Goal: Find specific page/section: Find specific page/section

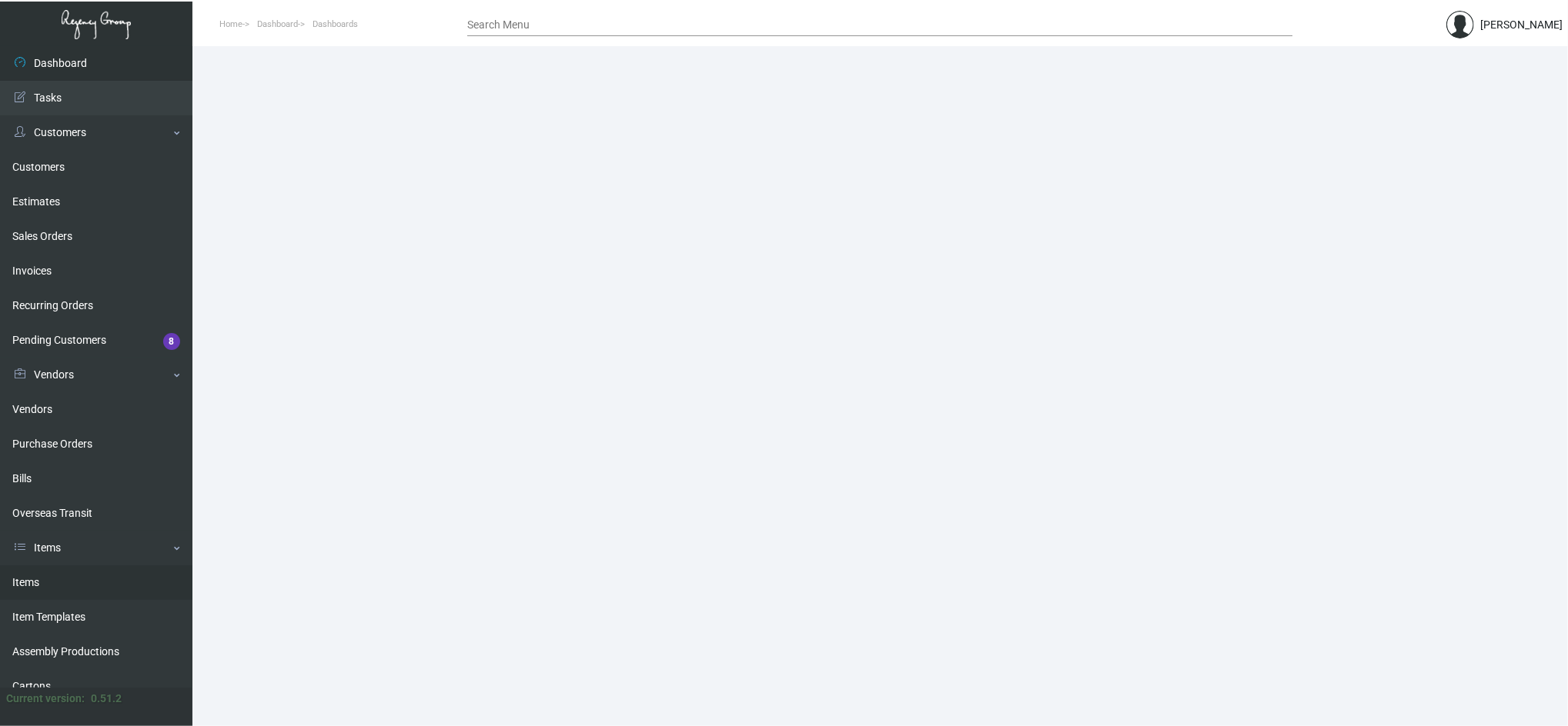
click at [26, 588] on link "Items" at bounding box center [96, 583] width 192 height 35
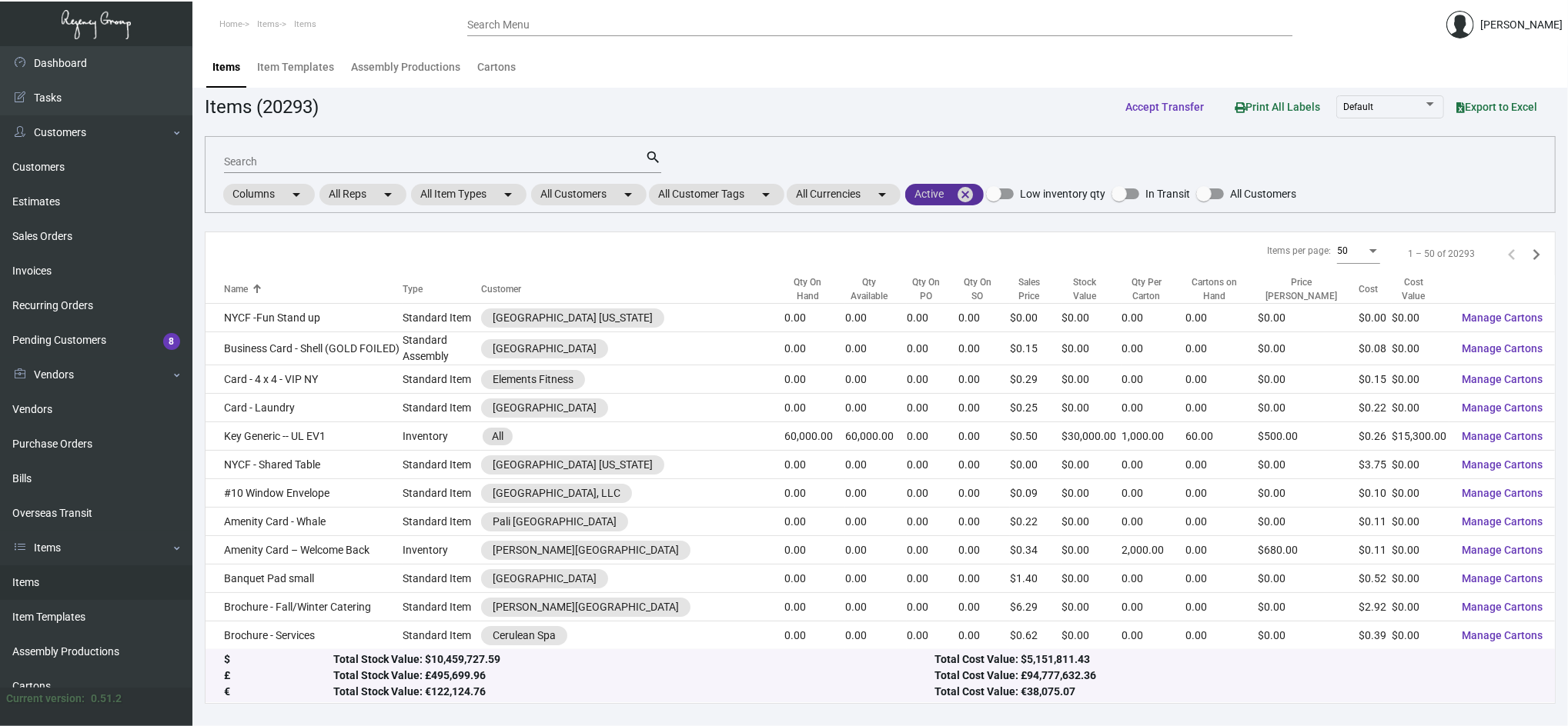
click at [983, 189] on mat-chip "Active cancel" at bounding box center [945, 195] width 79 height 22
click at [968, 191] on div at bounding box center [784, 363] width 1568 height 726
click at [968, 191] on mat-icon "cancel" at bounding box center [965, 194] width 18 height 18
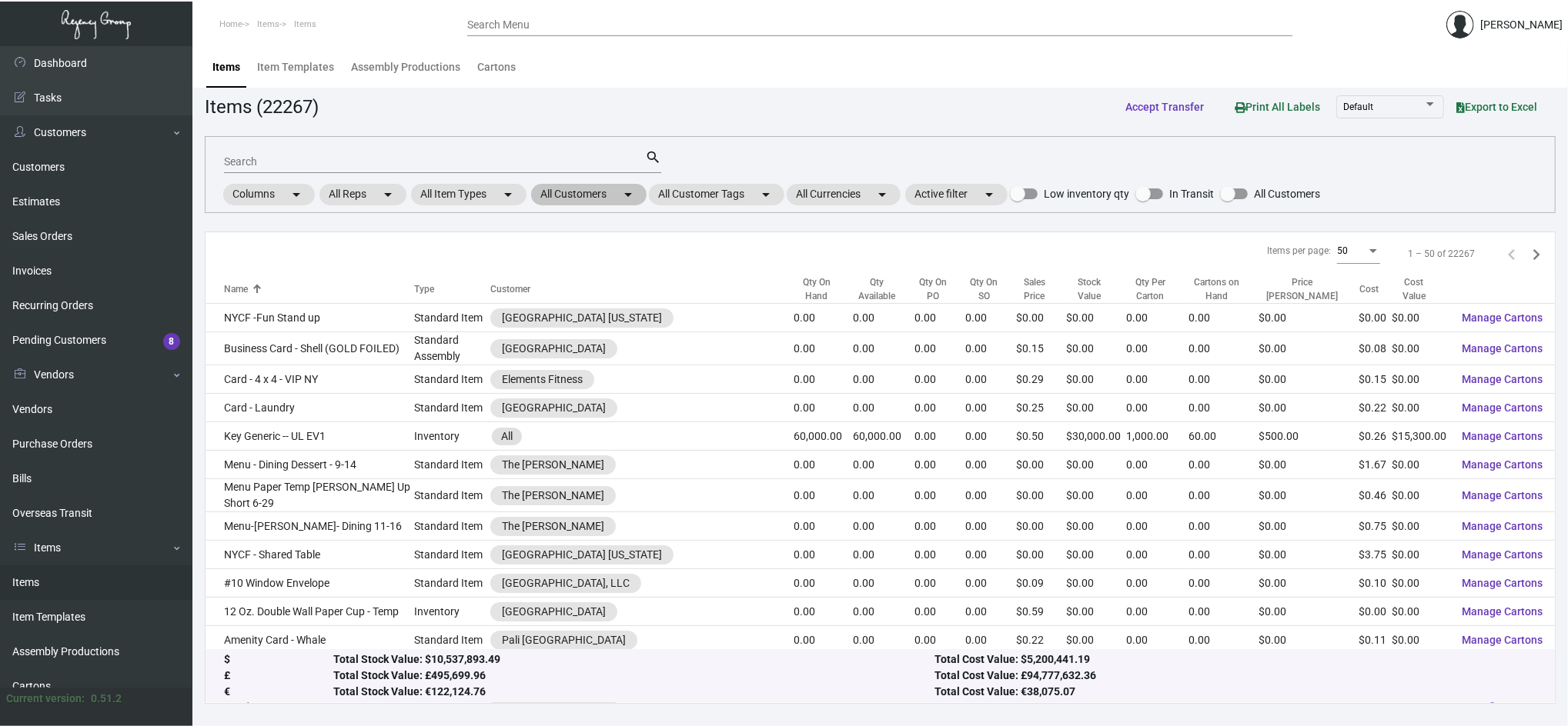
drag, startPoint x: 602, startPoint y: 180, endPoint x: 607, endPoint y: 187, distance: 8.6
click at [607, 187] on div "Search search Columns arrow_drop_down All Reps arrow_drop_down All Item Types a…" at bounding box center [880, 175] width 1351 height 77
drag, startPoint x: 607, startPoint y: 187, endPoint x: 610, endPoint y: 197, distance: 10.4
click at [610, 197] on mat-chip "All Customers arrow_drop_down" at bounding box center [588, 195] width 115 height 22
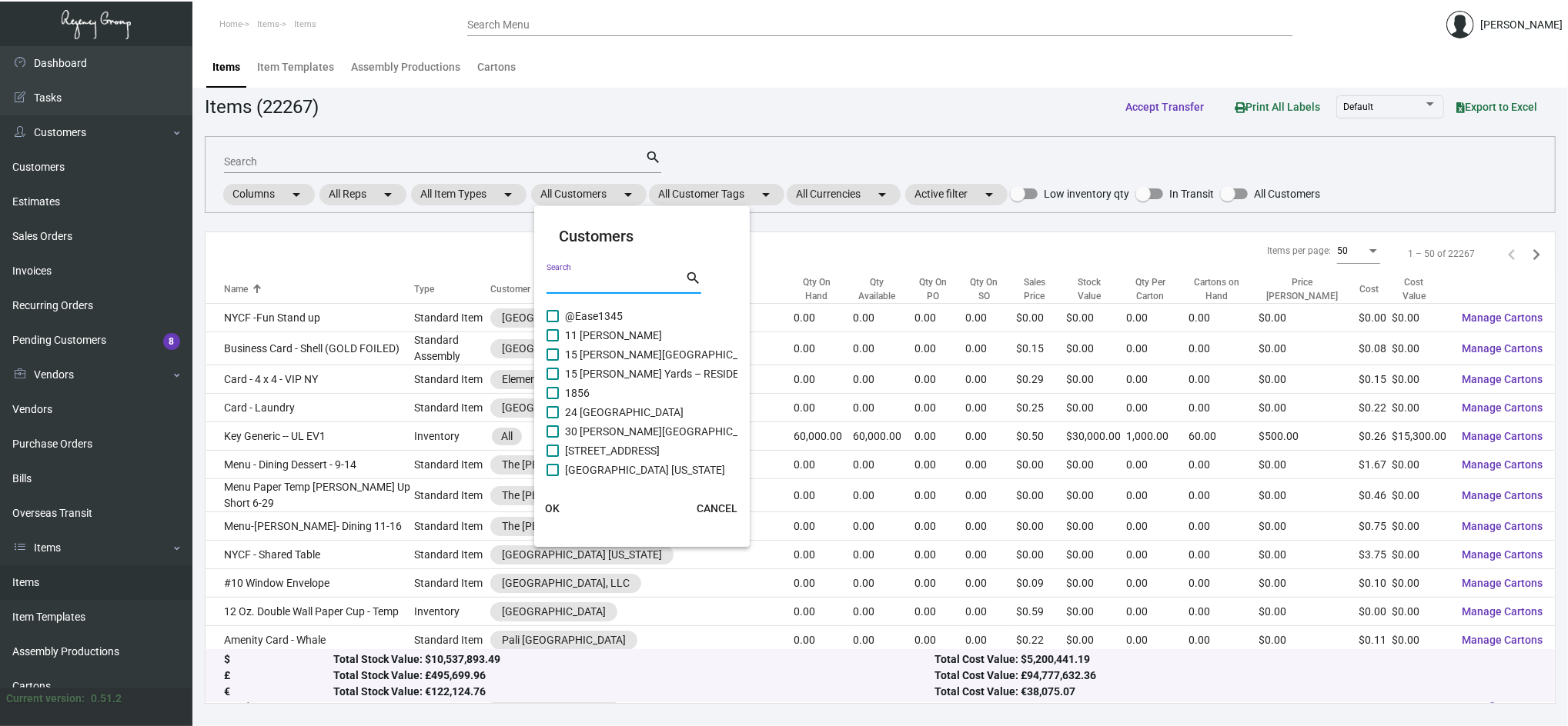
click at [628, 284] on input "Search" at bounding box center [616, 283] width 139 height 12
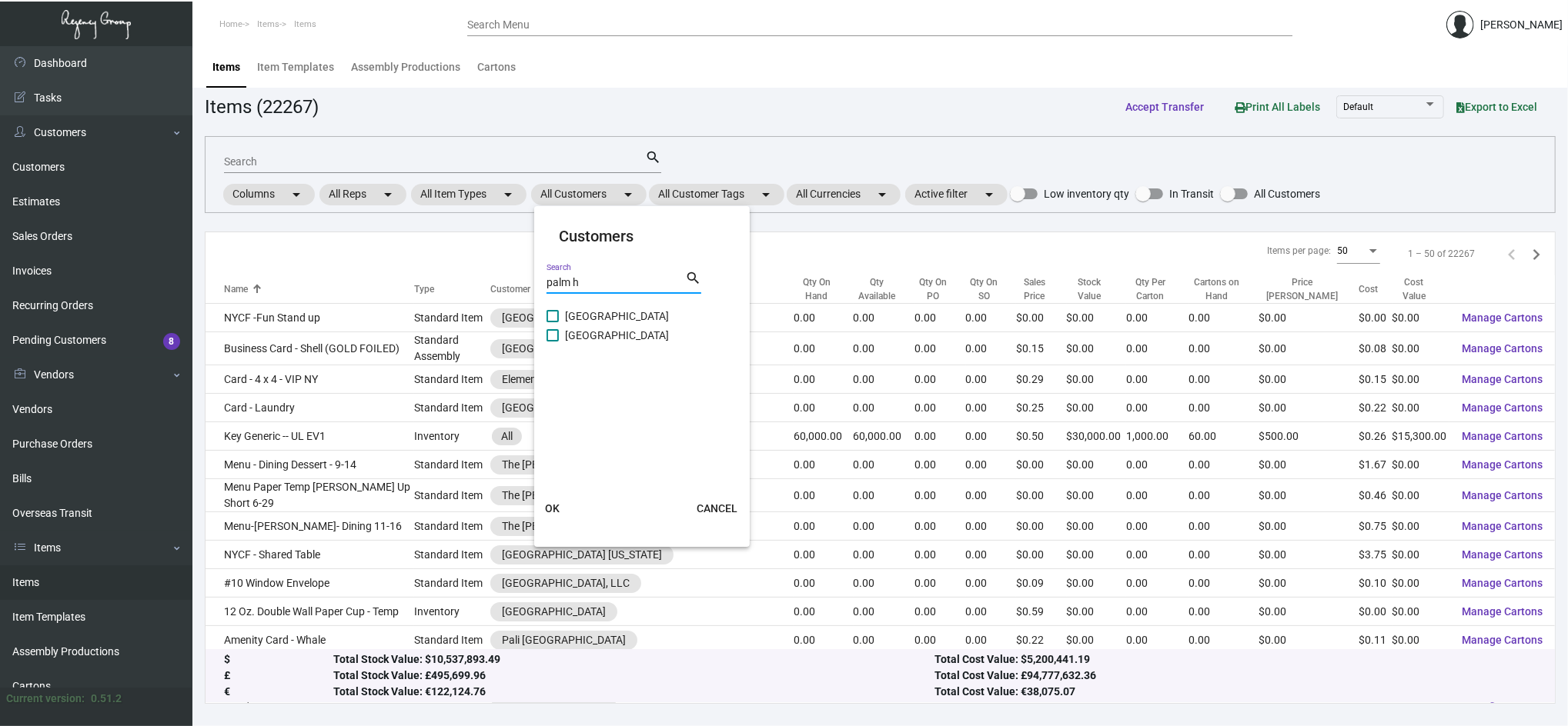
type input "palm h"
click at [626, 316] on span "[GEOGRAPHIC_DATA]" at bounding box center [616, 316] width 104 height 18
click at [553, 322] on input "[GEOGRAPHIC_DATA]" at bounding box center [552, 322] width 1 height 1
checkbox input "true"
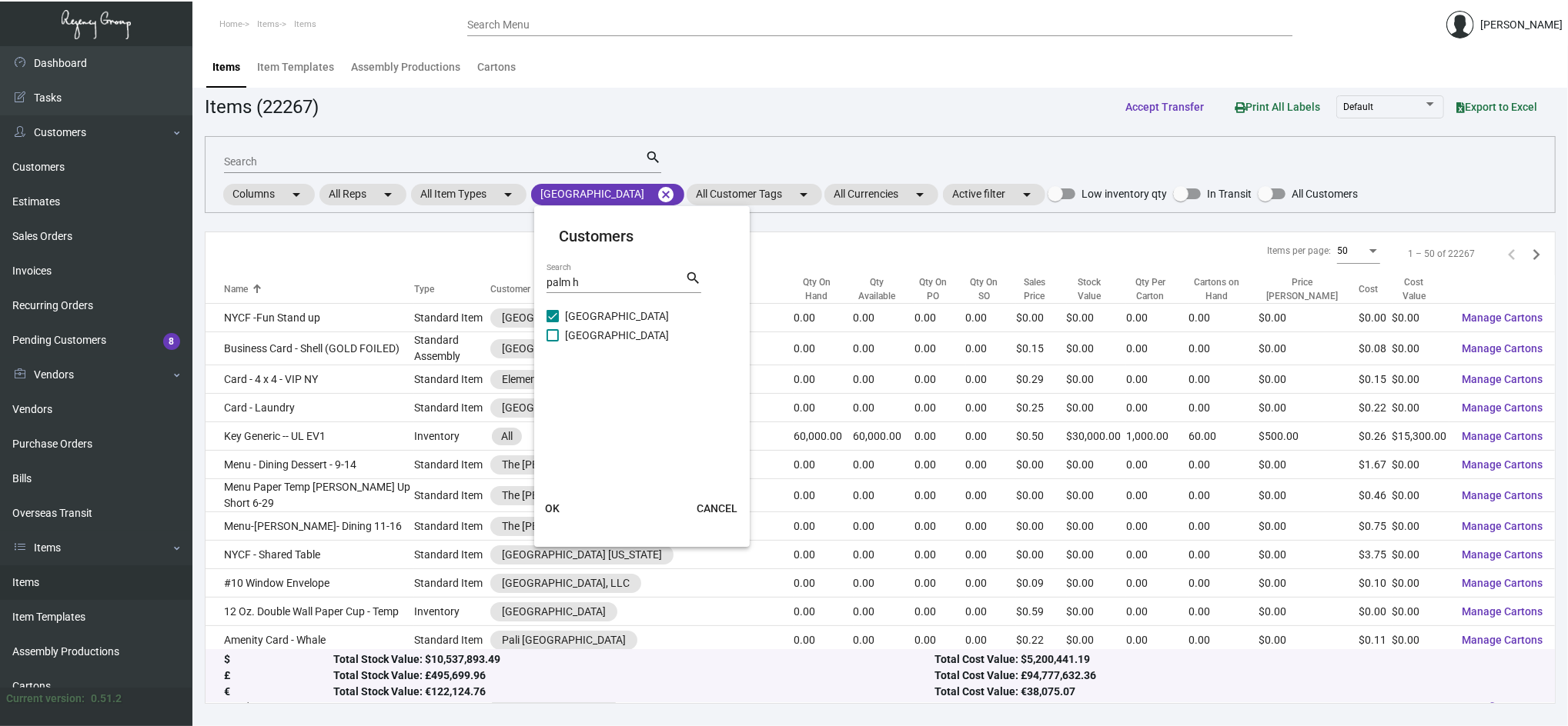
click at [632, 330] on span "[GEOGRAPHIC_DATA]" at bounding box center [616, 335] width 104 height 18
click at [553, 341] on input "[GEOGRAPHIC_DATA]" at bounding box center [552, 341] width 1 height 1
checkbox input "true"
click at [556, 512] on span "OK" at bounding box center [552, 509] width 15 height 12
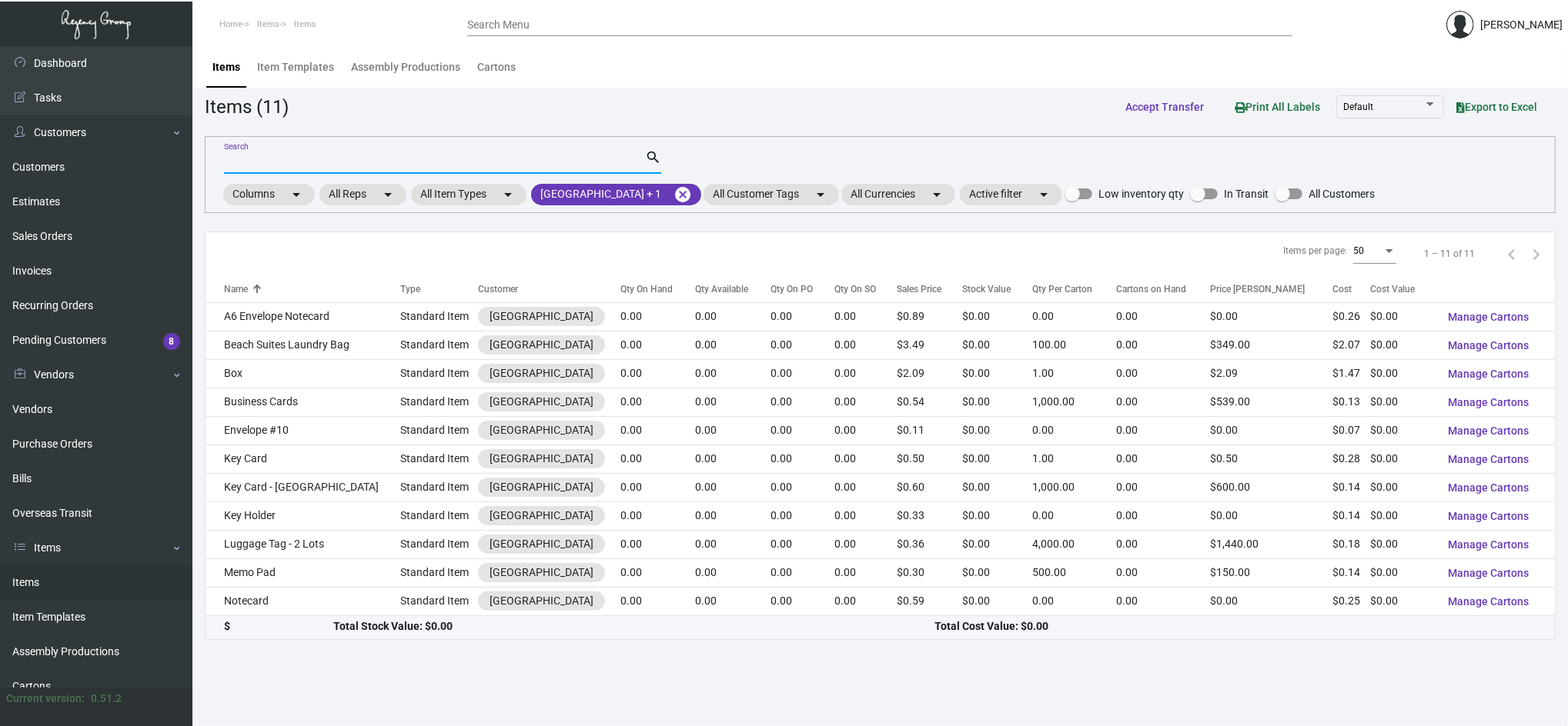
click at [420, 166] on input "Search" at bounding box center [435, 162] width 421 height 12
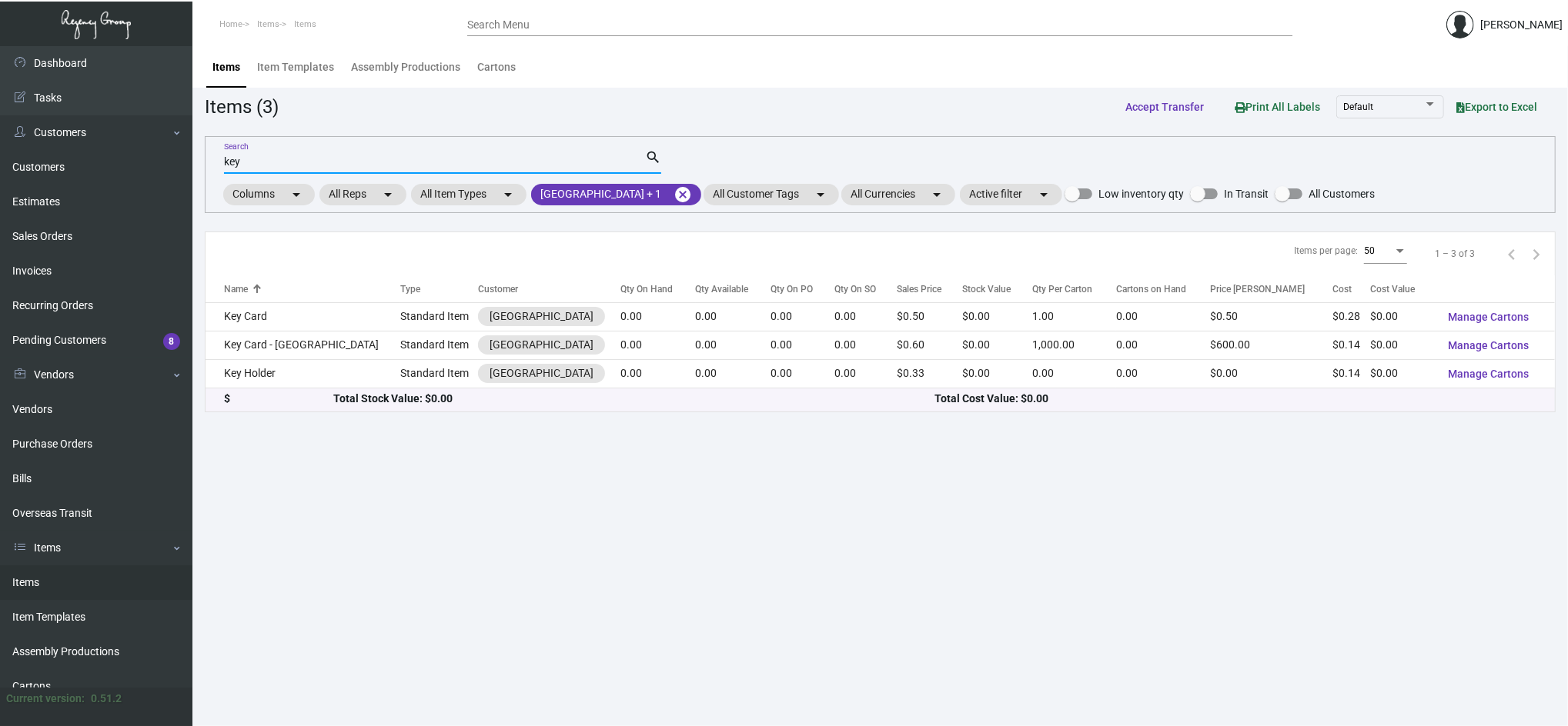
type input "key"
